Goal: Information Seeking & Learning: Learn about a topic

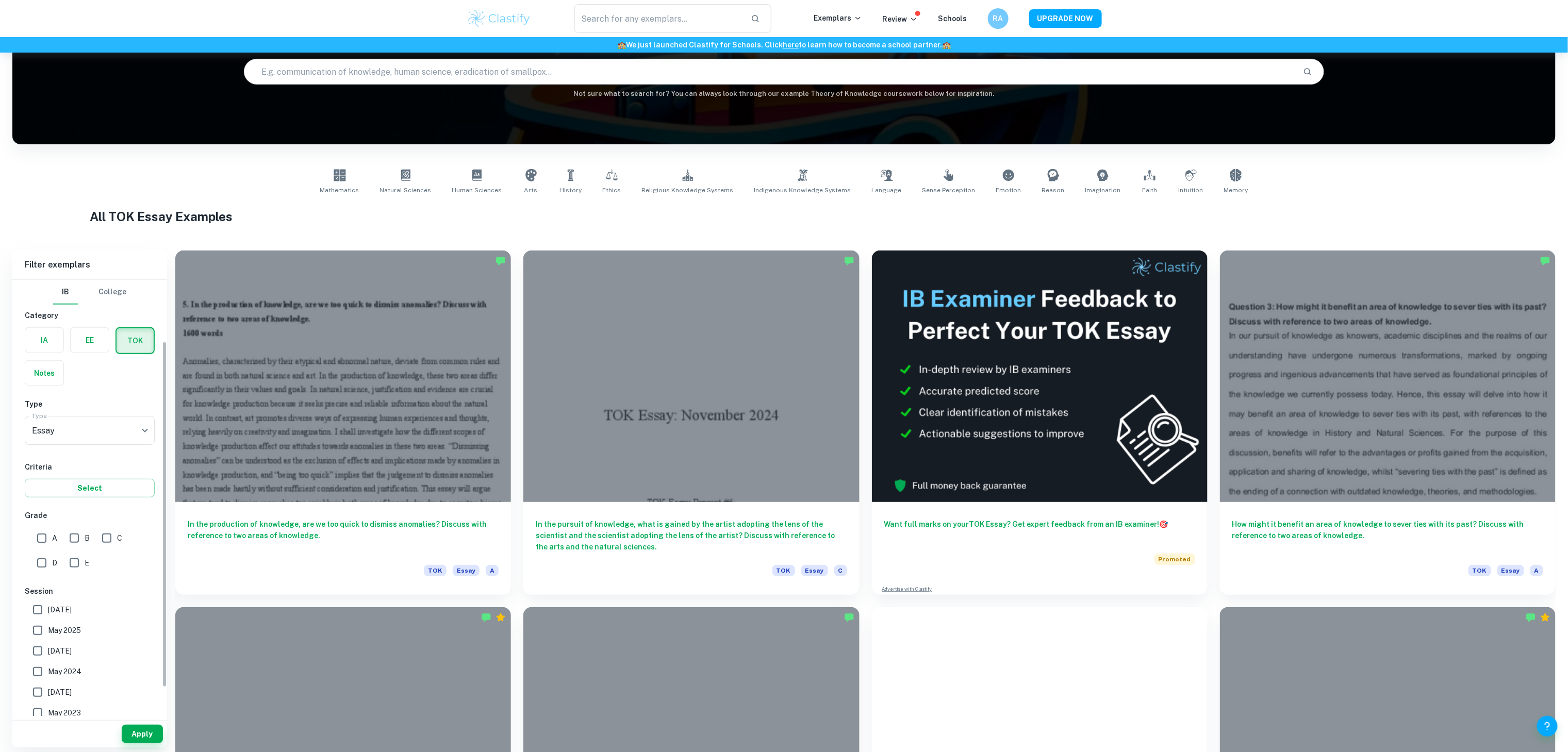
scroll to position [112, 0]
click at [114, 316] on body "We value your privacy We use cookies to enhance your browsing experience, serve…" at bounding box center [784, 331] width 1568 height 752
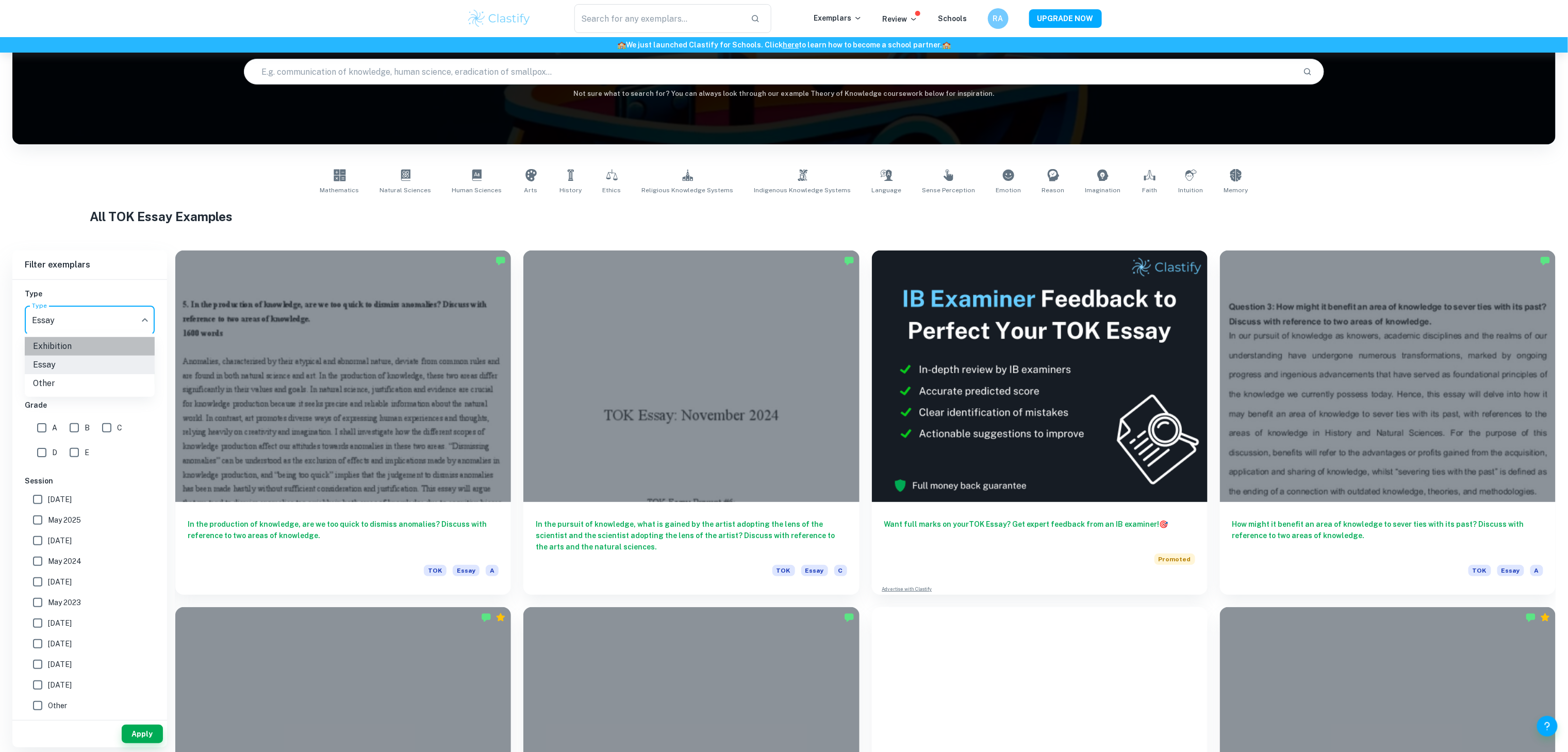
click at [88, 349] on li "Exhibition" at bounding box center [89, 345] width 130 height 18
click at [144, 728] on button "Apply" at bounding box center [142, 733] width 41 height 18
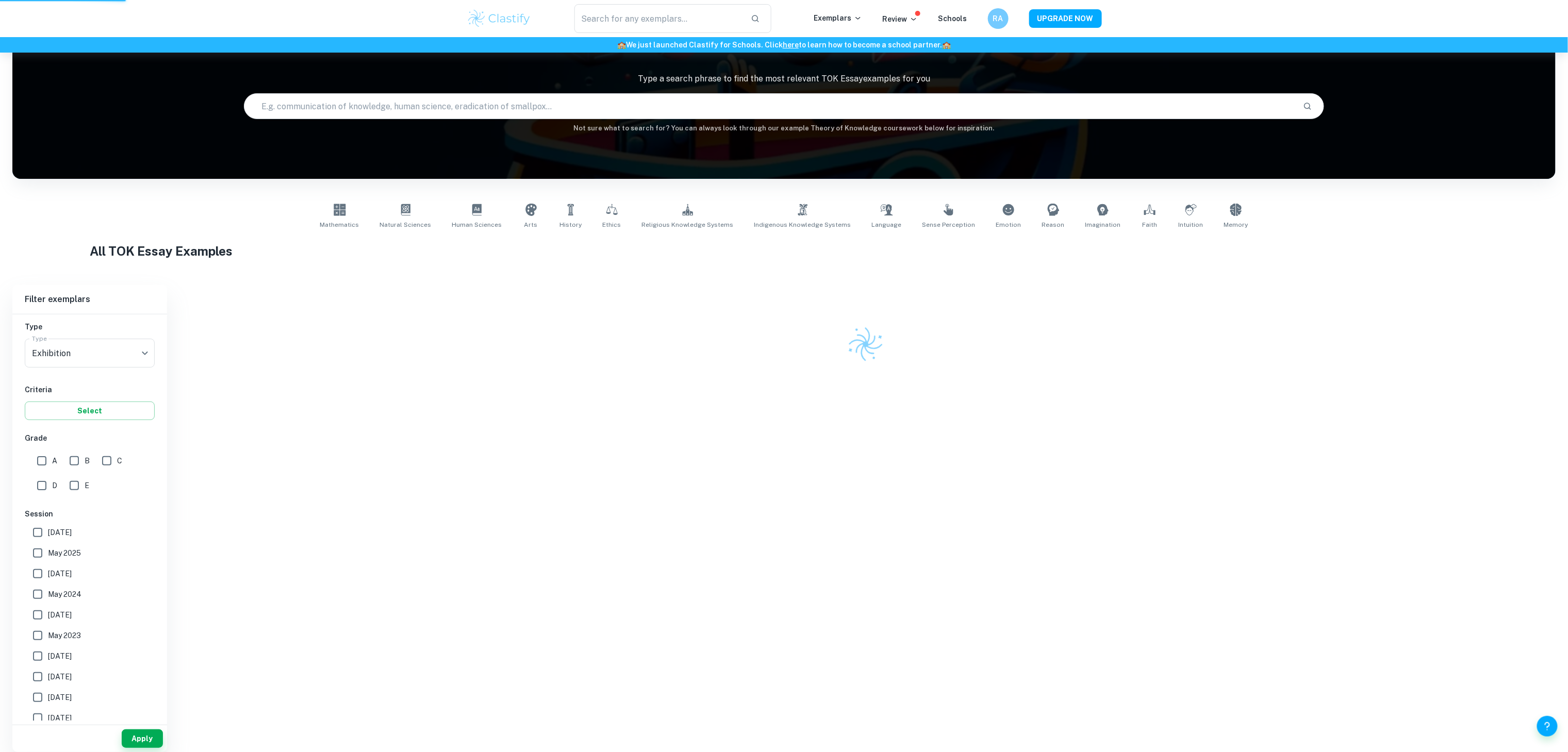
scroll to position [52, 0]
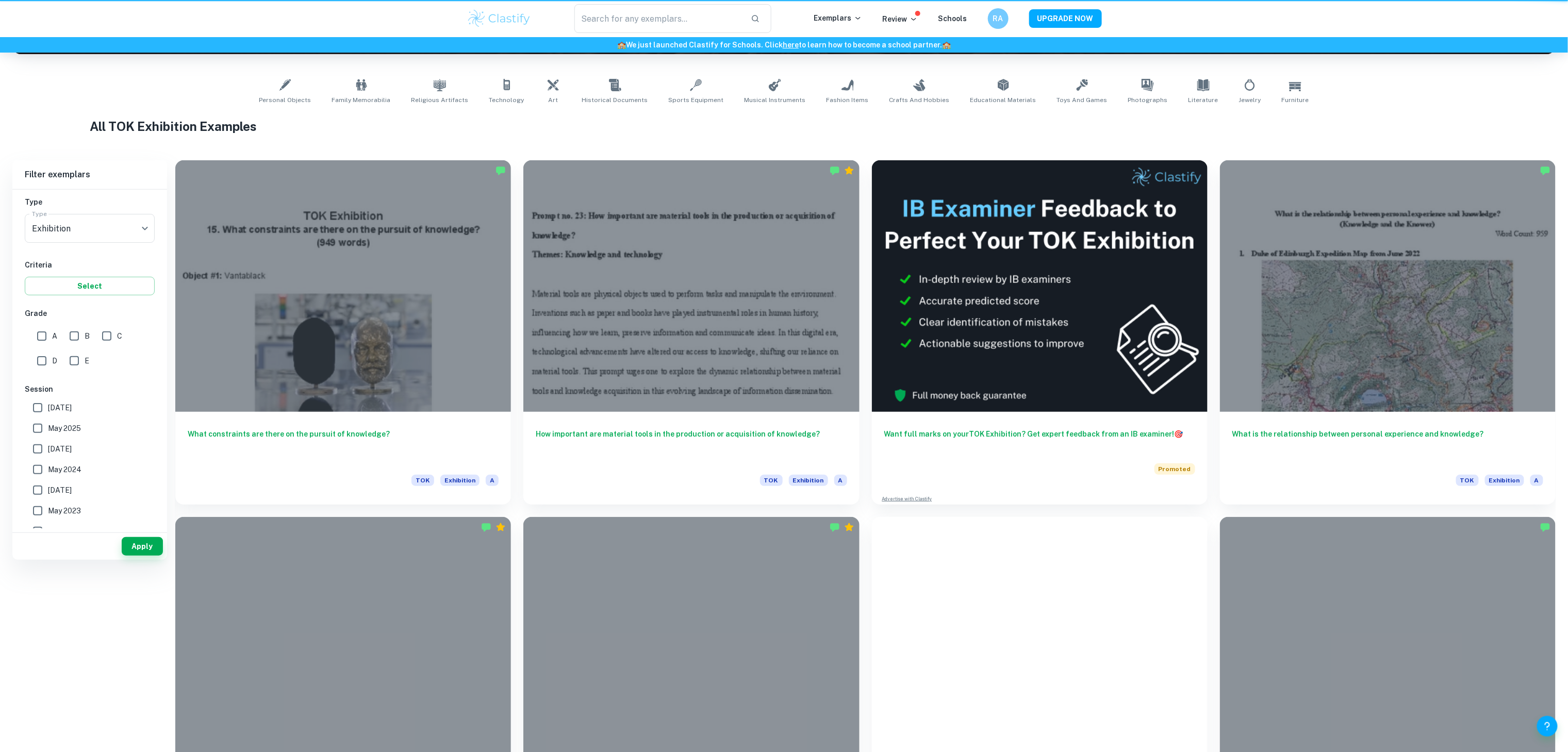
scroll to position [21, 0]
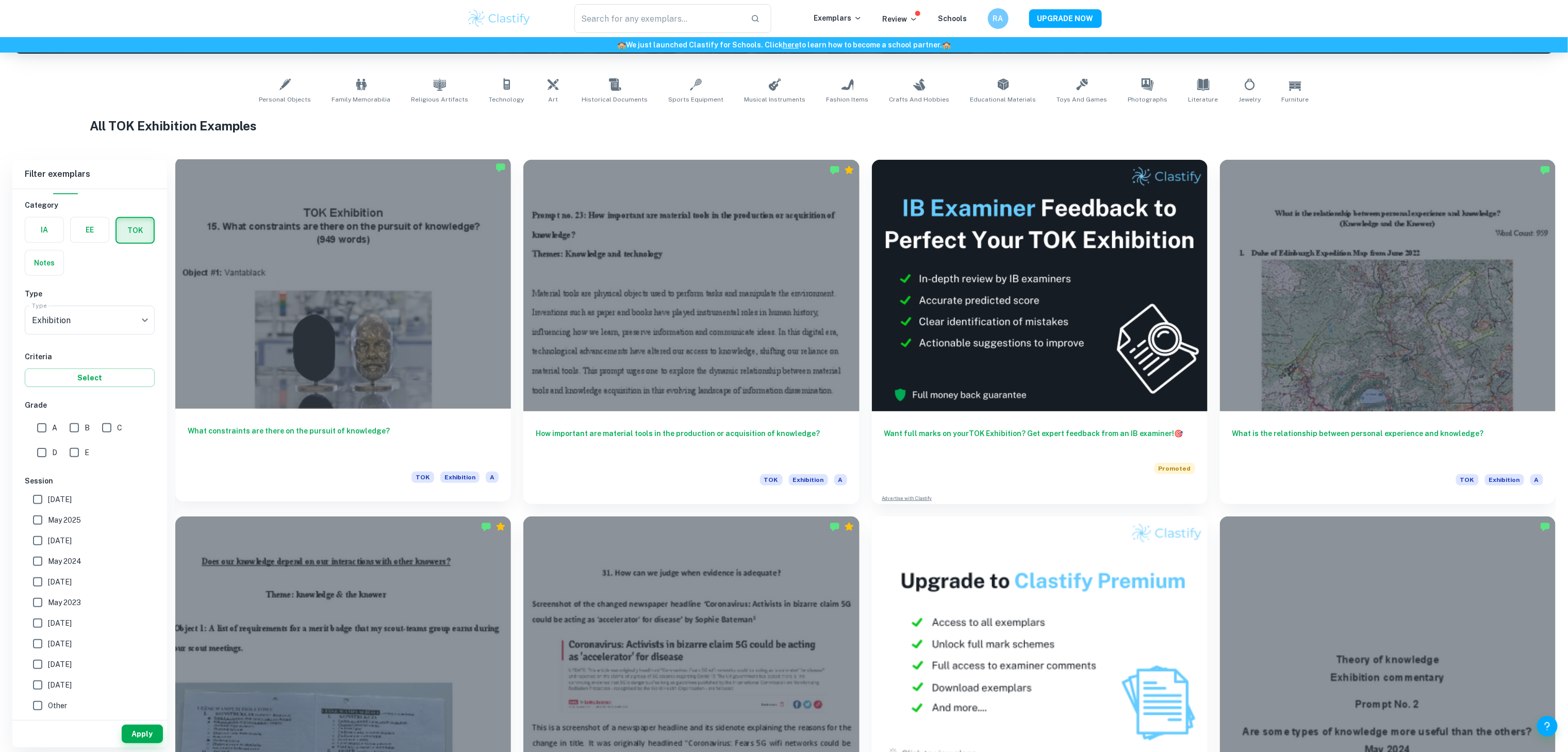
click at [398, 199] on div at bounding box center [343, 283] width 336 height 252
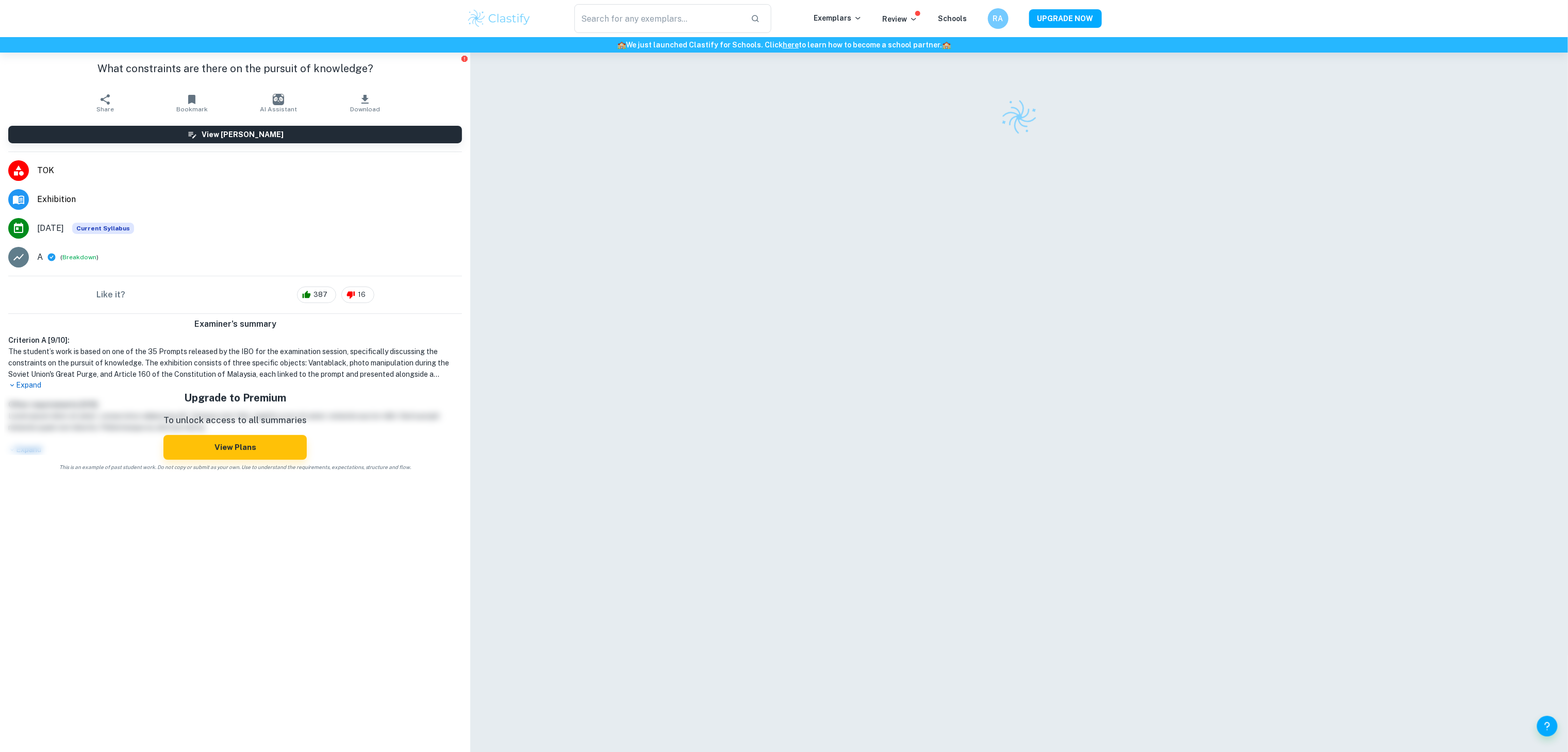
scroll to position [52, 0]
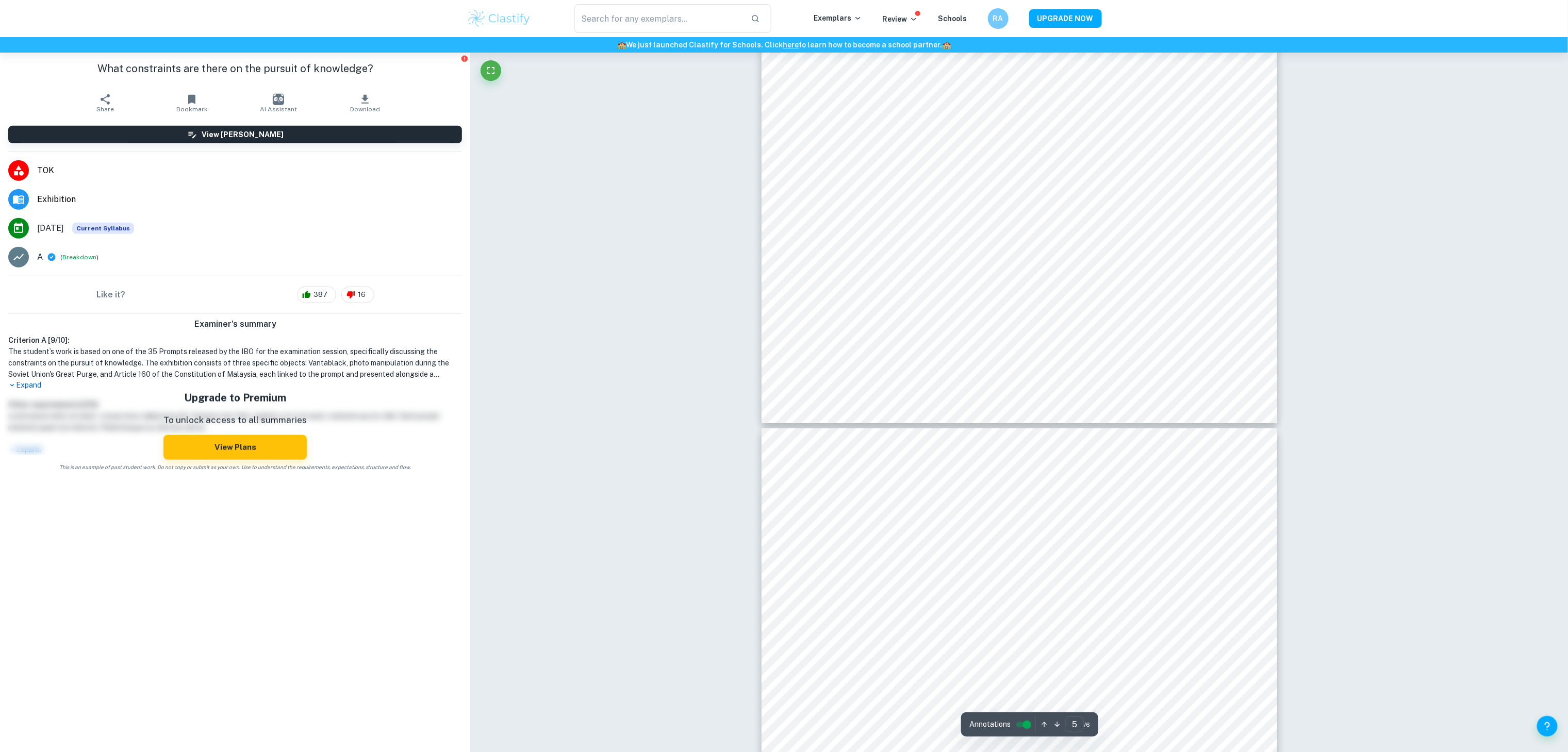
type input "6"
